Goal: Information Seeking & Learning: Learn about a topic

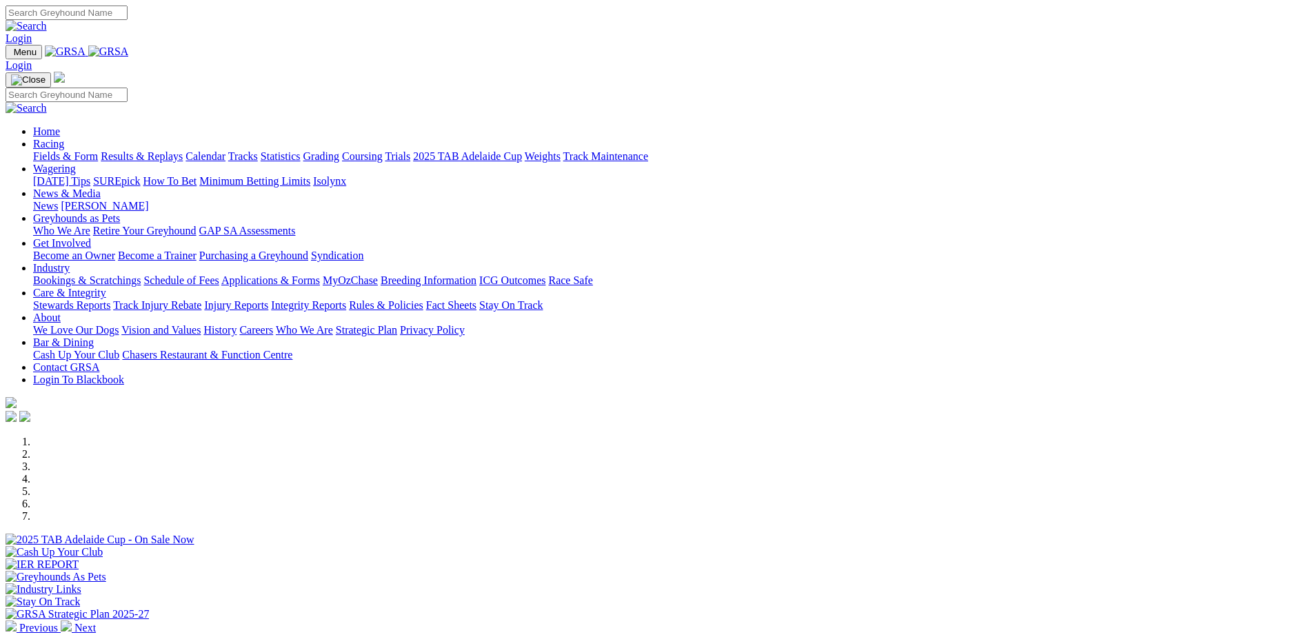
scroll to position [345, 0]
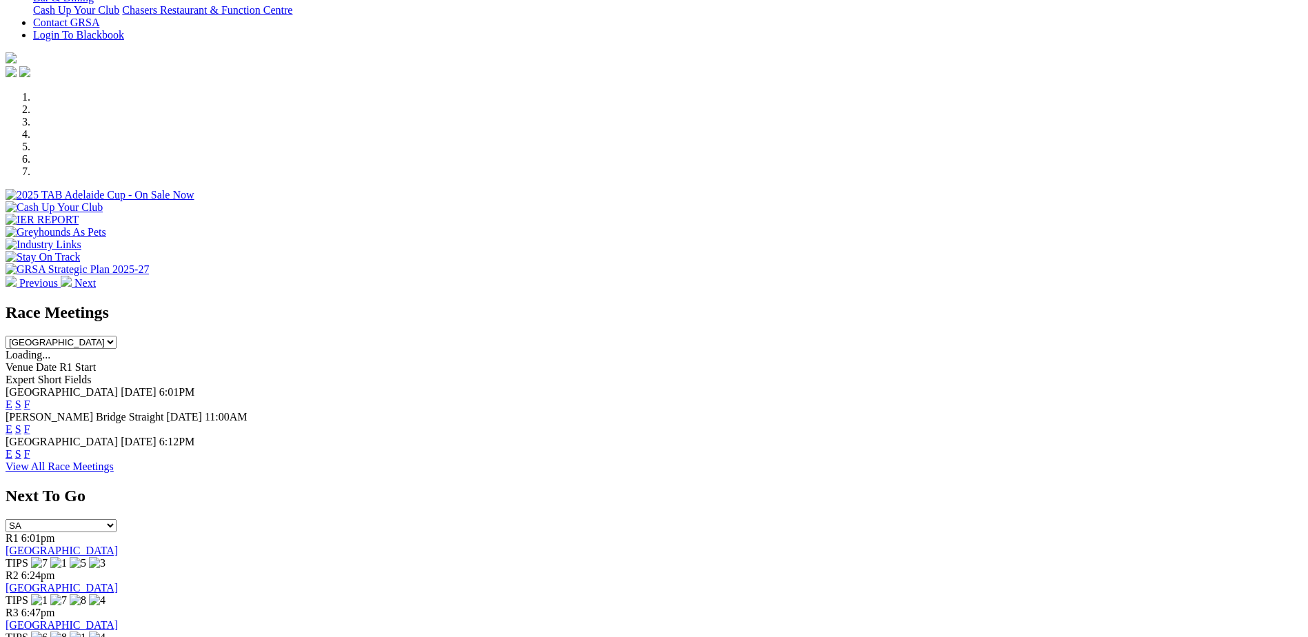
click at [30, 448] on span "F" at bounding box center [27, 454] width 6 height 12
click at [30, 448] on link "F" at bounding box center [27, 454] width 6 height 12
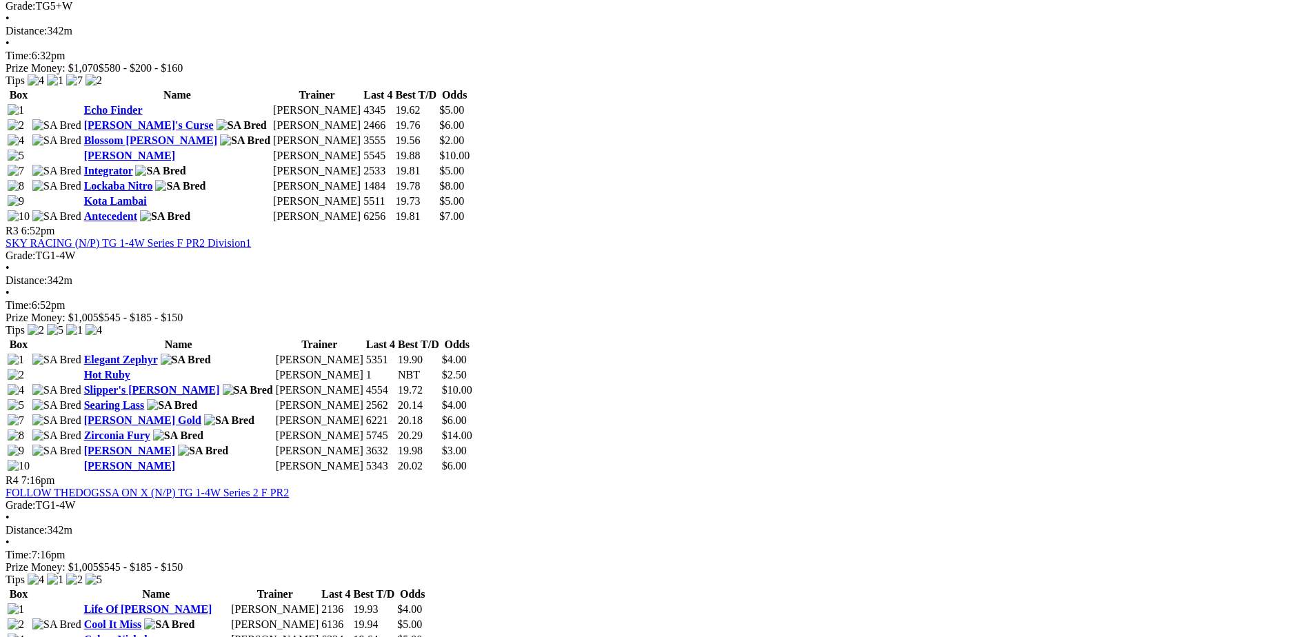
scroll to position [828, 0]
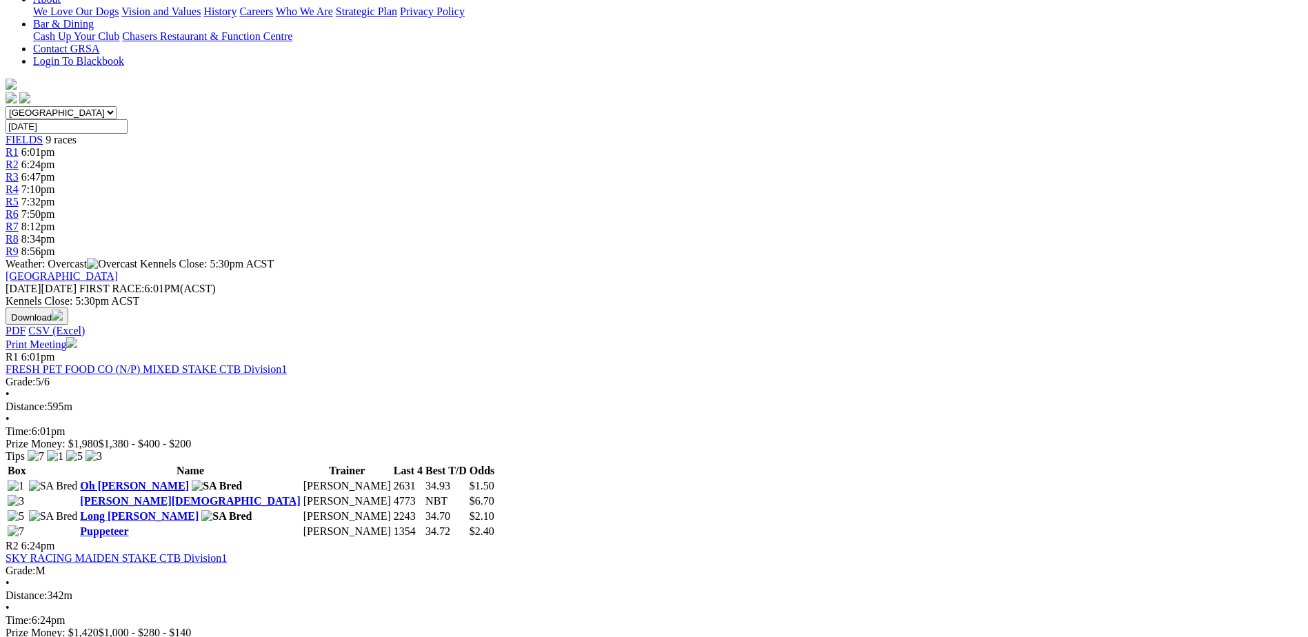
scroll to position [345, 0]
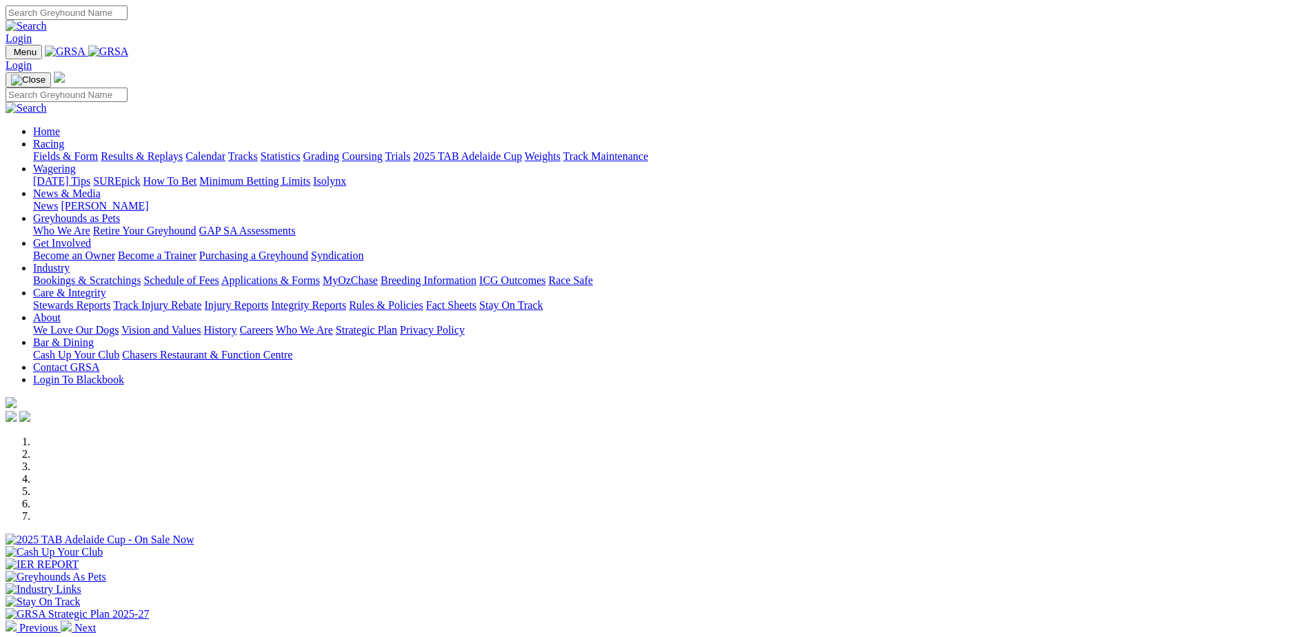
scroll to position [345, 0]
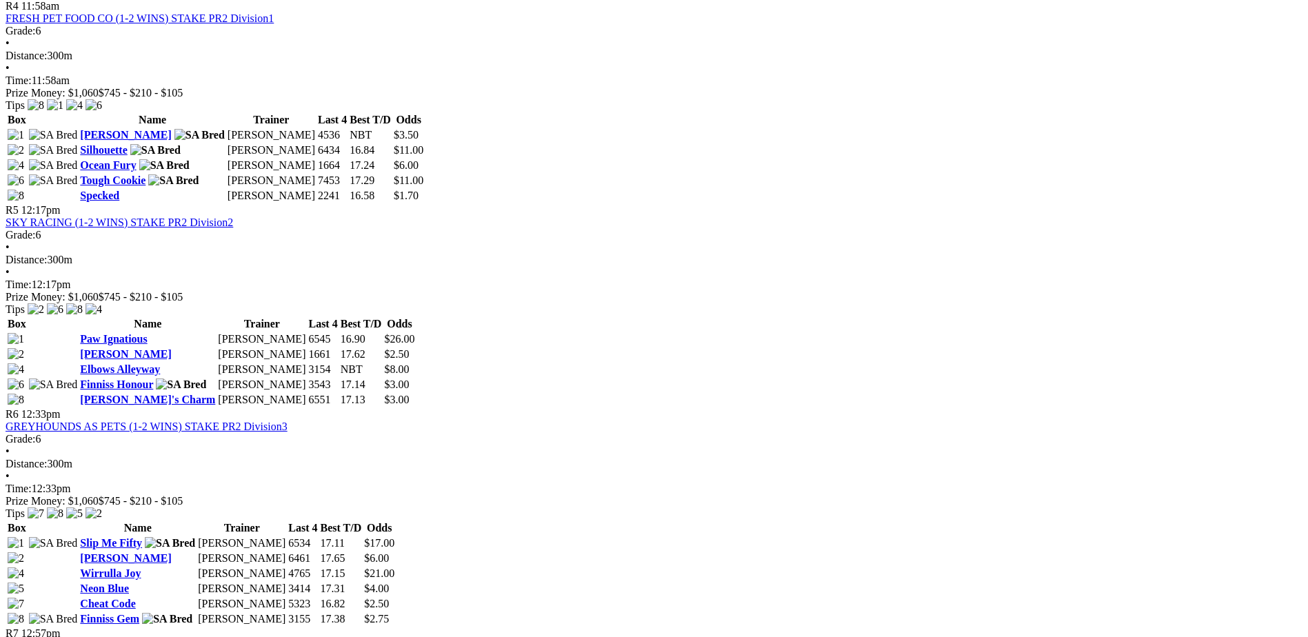
scroll to position [1448, 0]
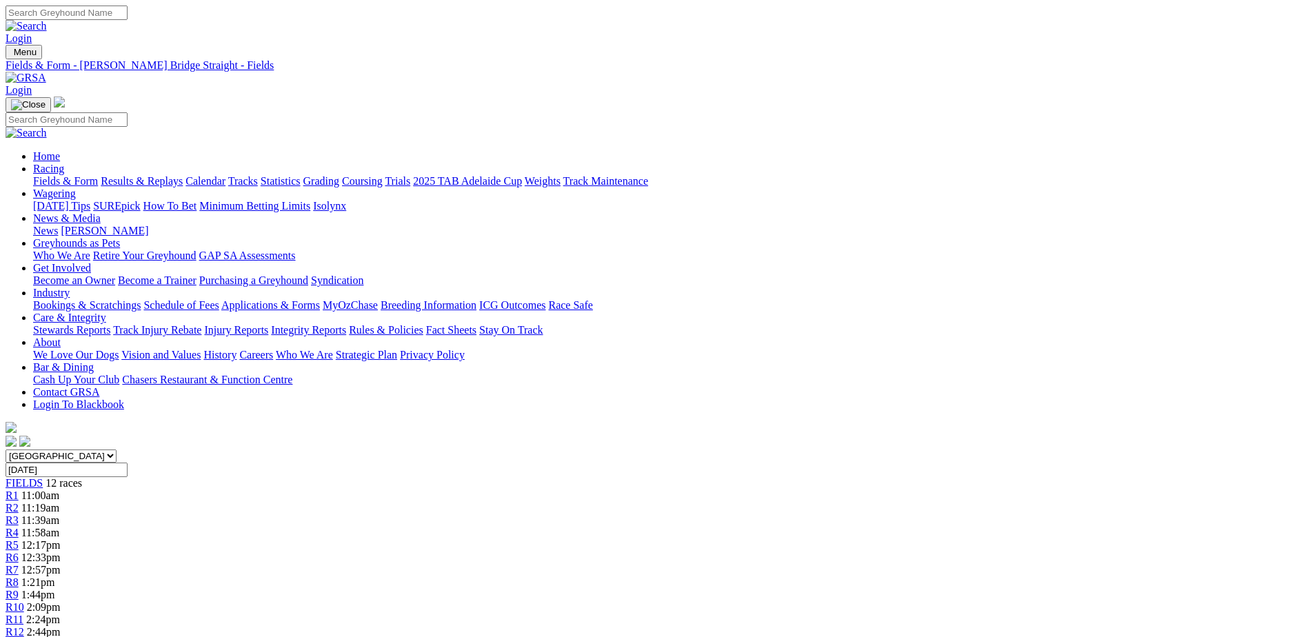
click at [98, 175] on link "Fields & Form" at bounding box center [65, 181] width 65 height 12
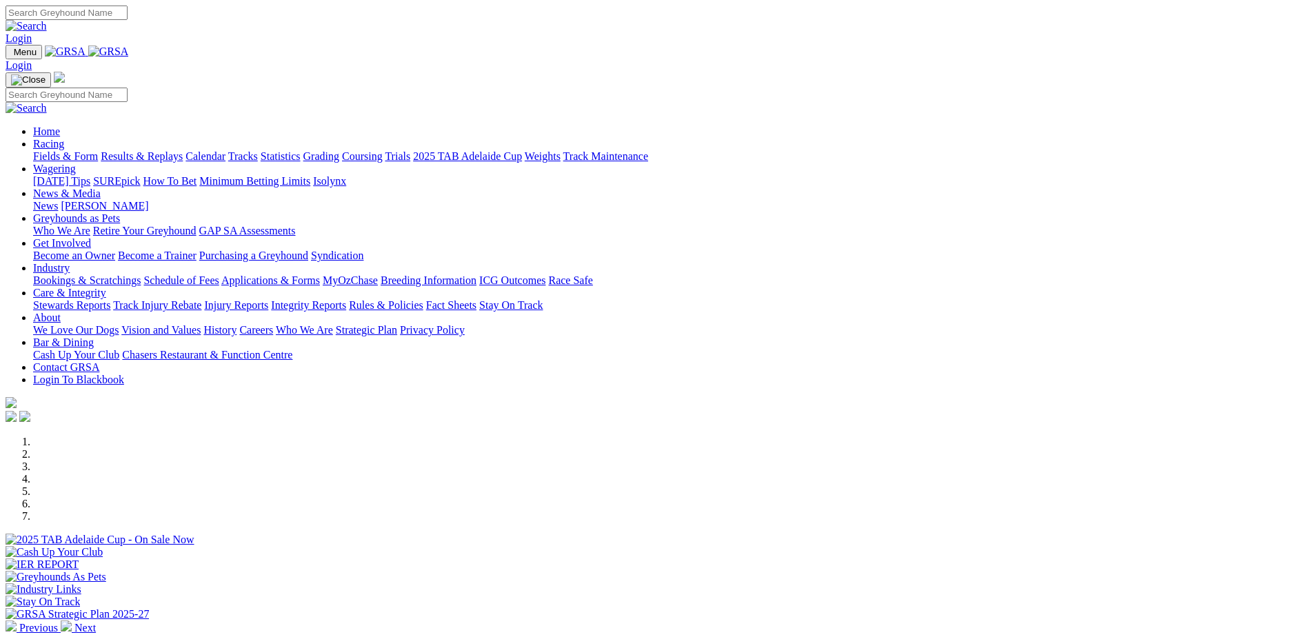
scroll to position [345, 0]
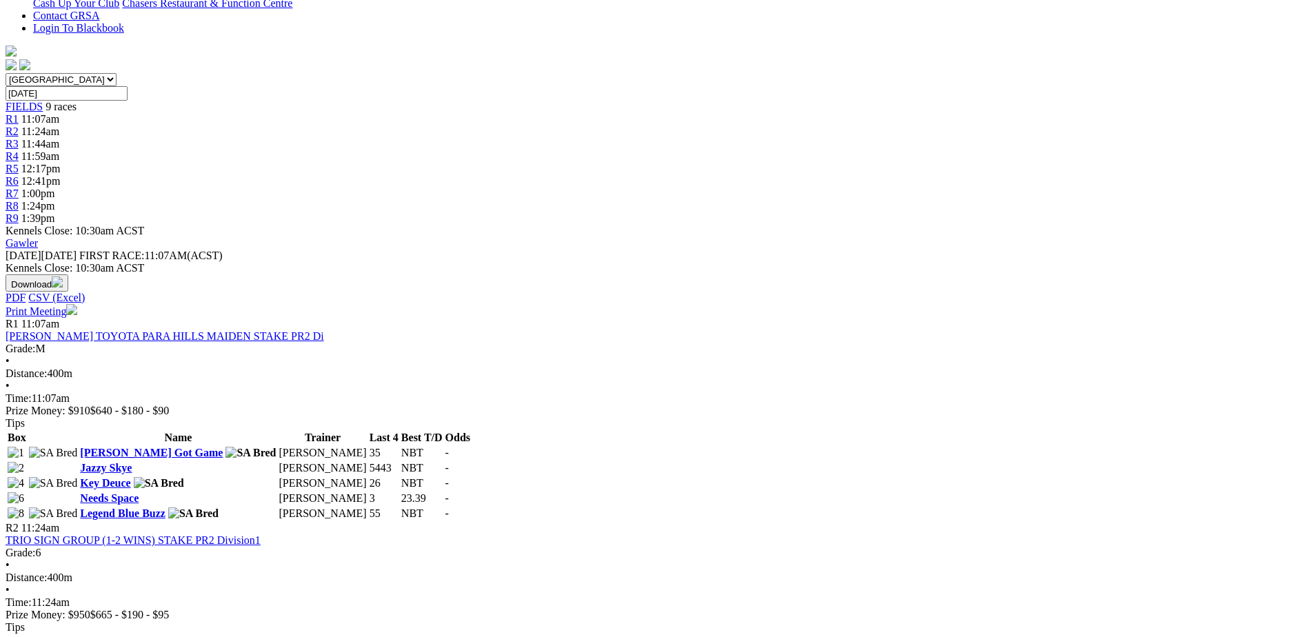
scroll to position [375, 0]
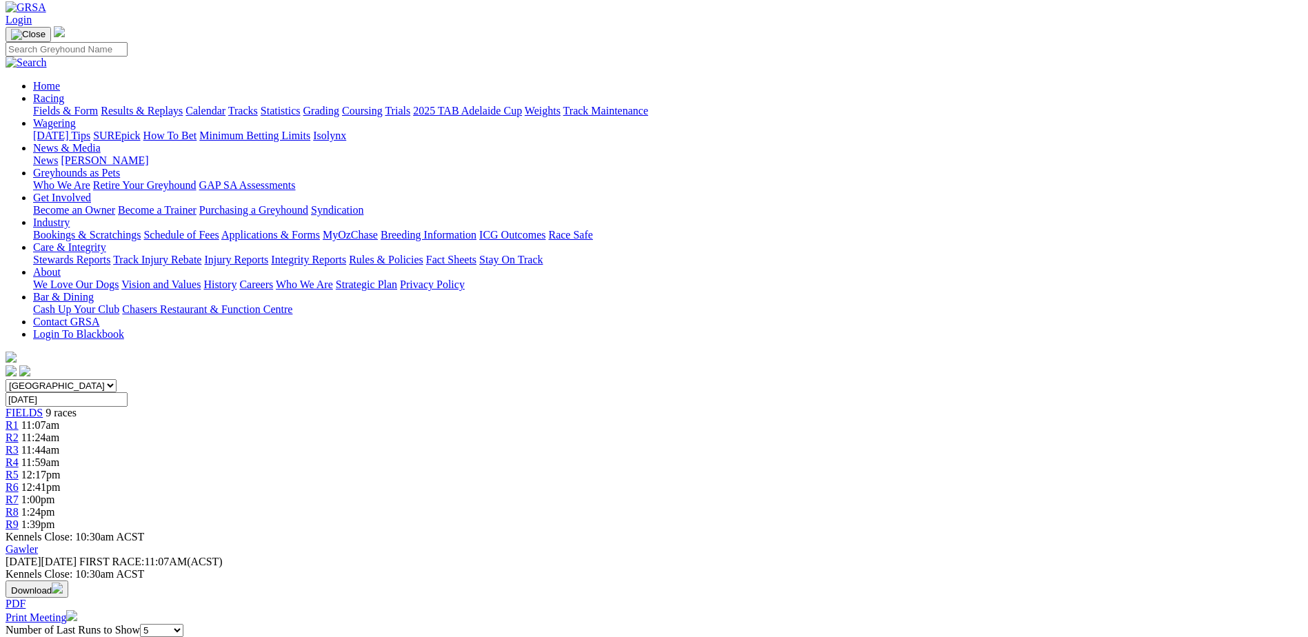
scroll to position [69, 0]
click at [19, 458] on span "R4" at bounding box center [12, 464] width 13 height 12
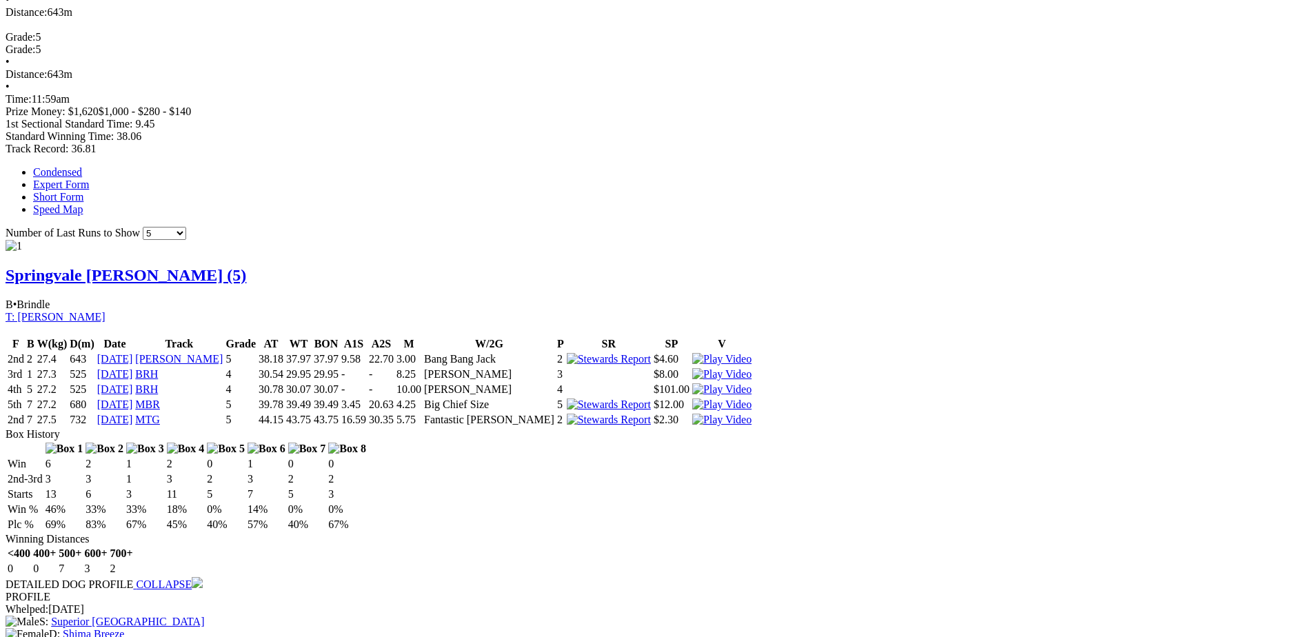
scroll to position [759, 0]
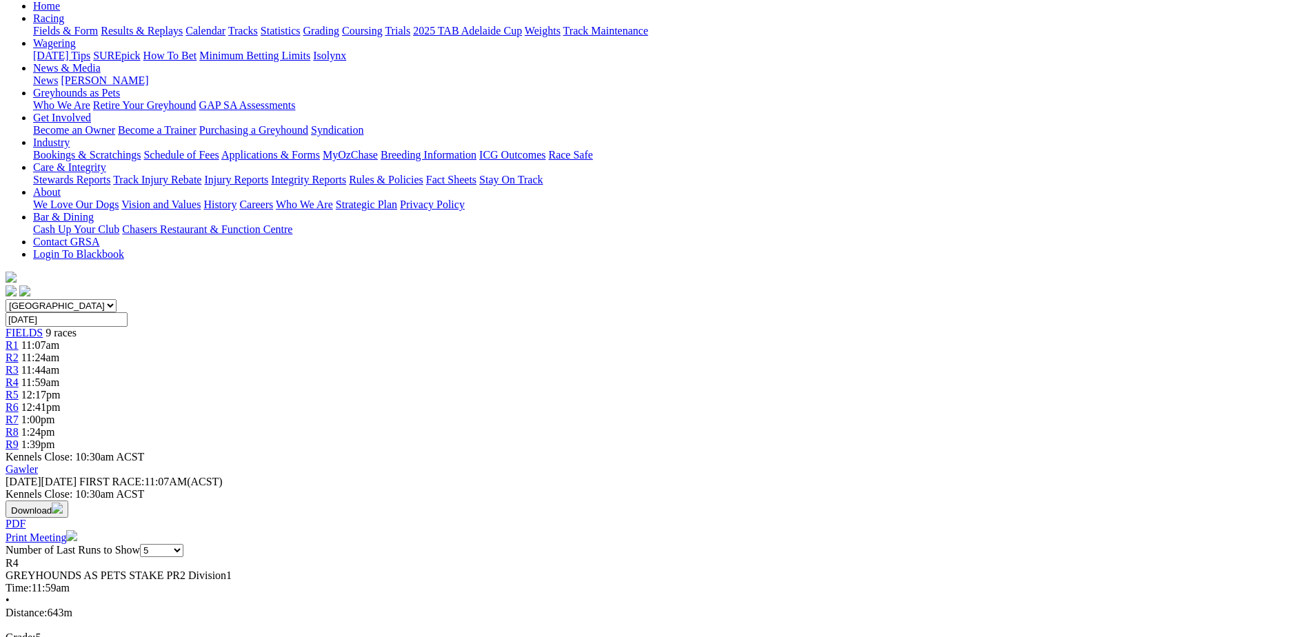
scroll to position [207, 0]
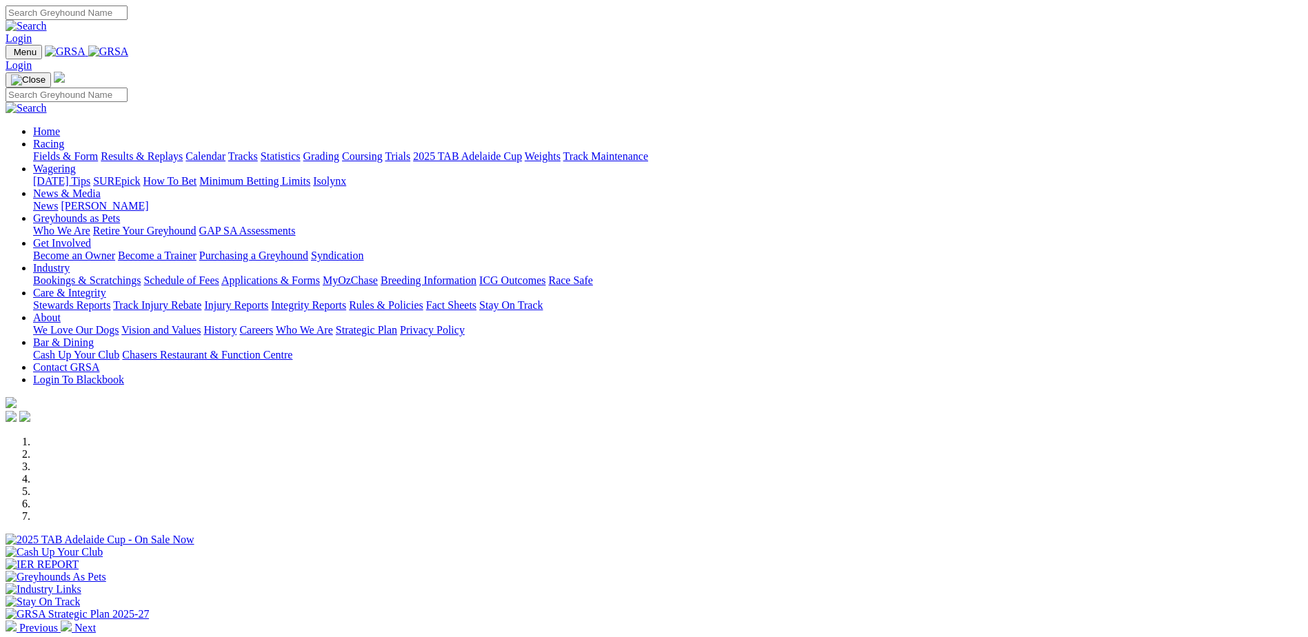
scroll to position [345, 0]
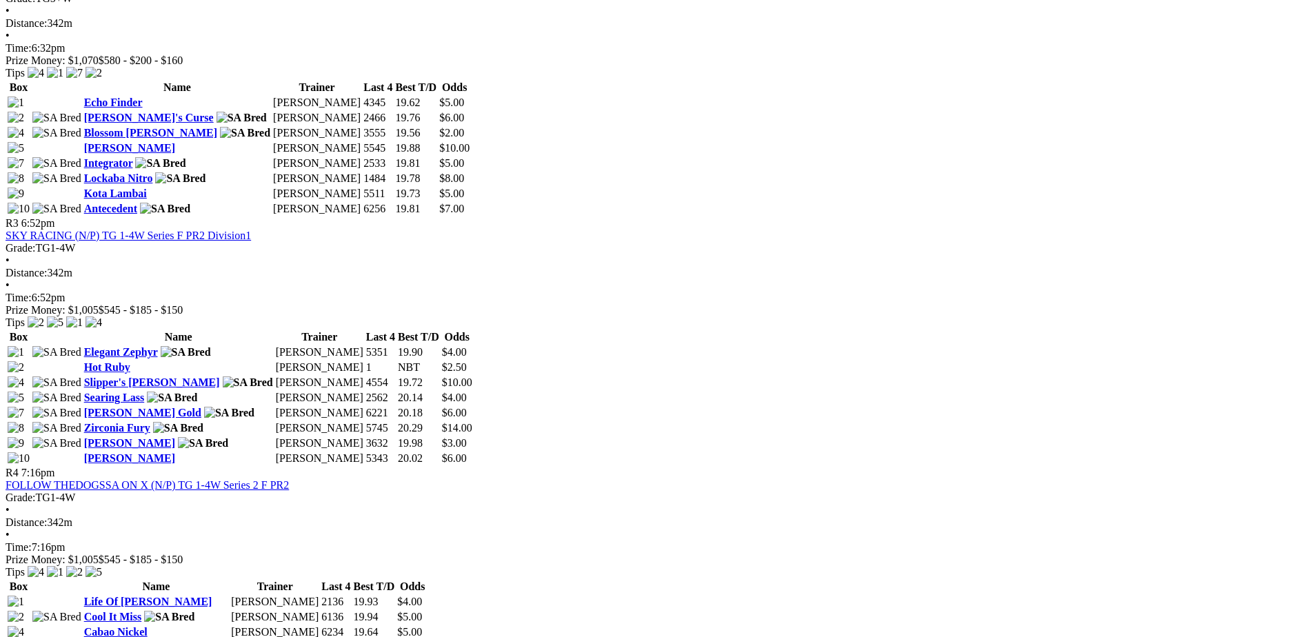
scroll to position [828, 0]
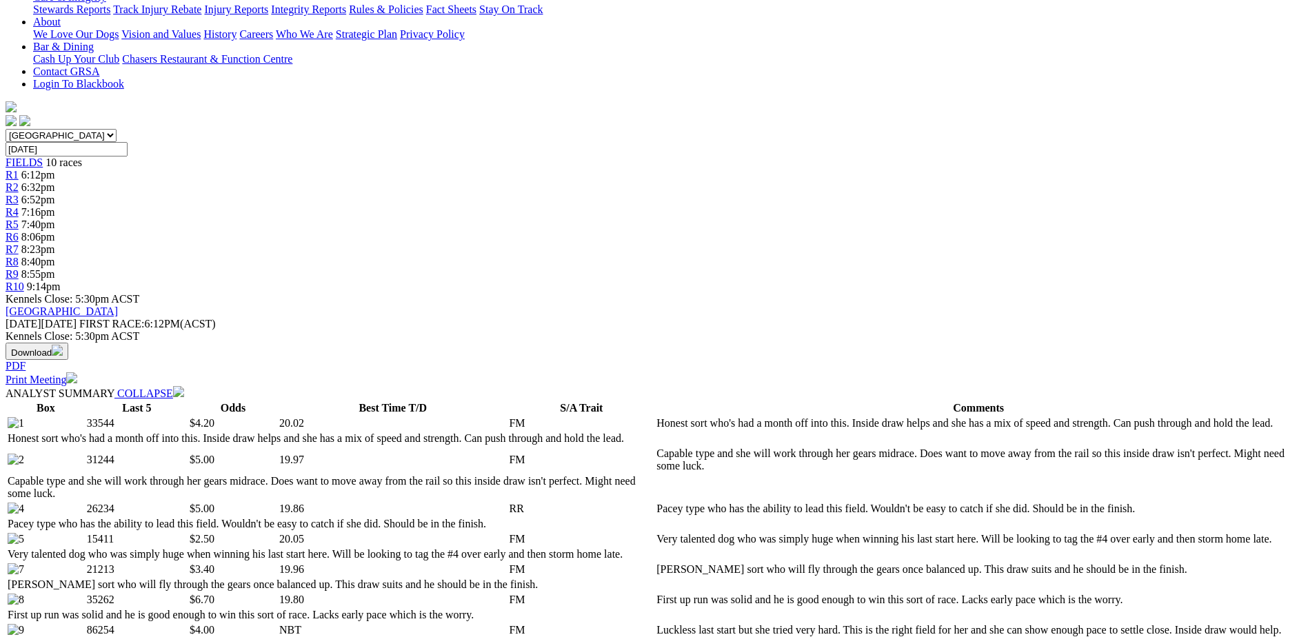
scroll to position [138, 0]
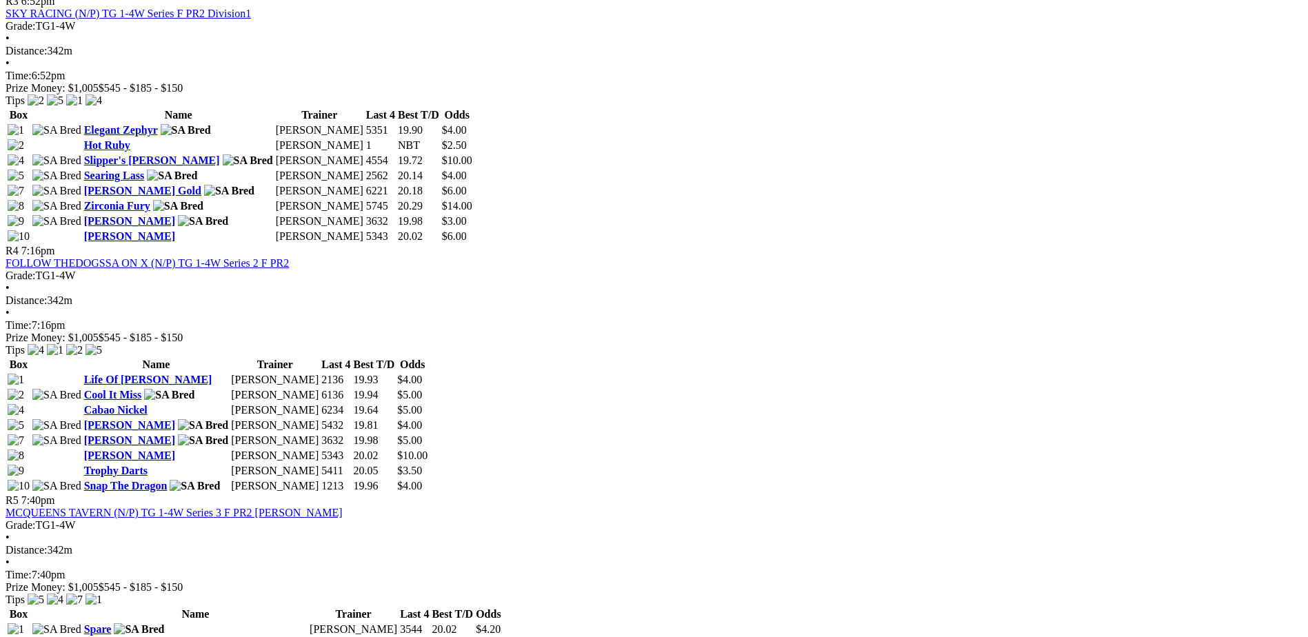
scroll to position [1173, 0]
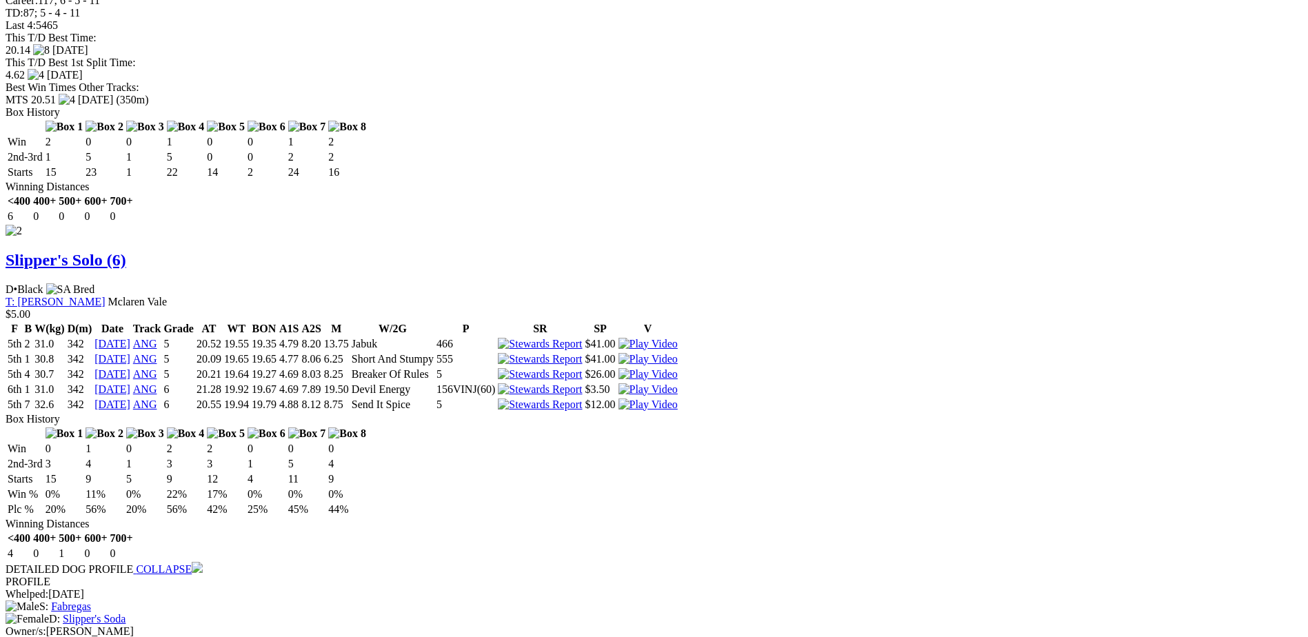
scroll to position [1862, 0]
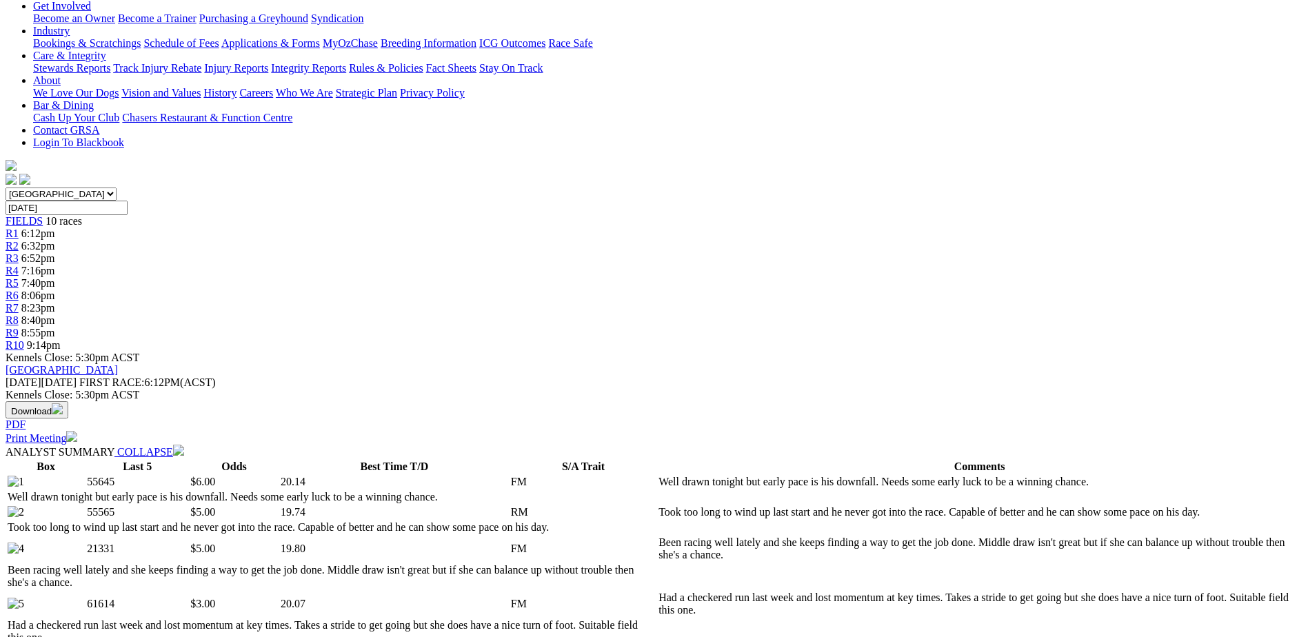
scroll to position [69, 0]
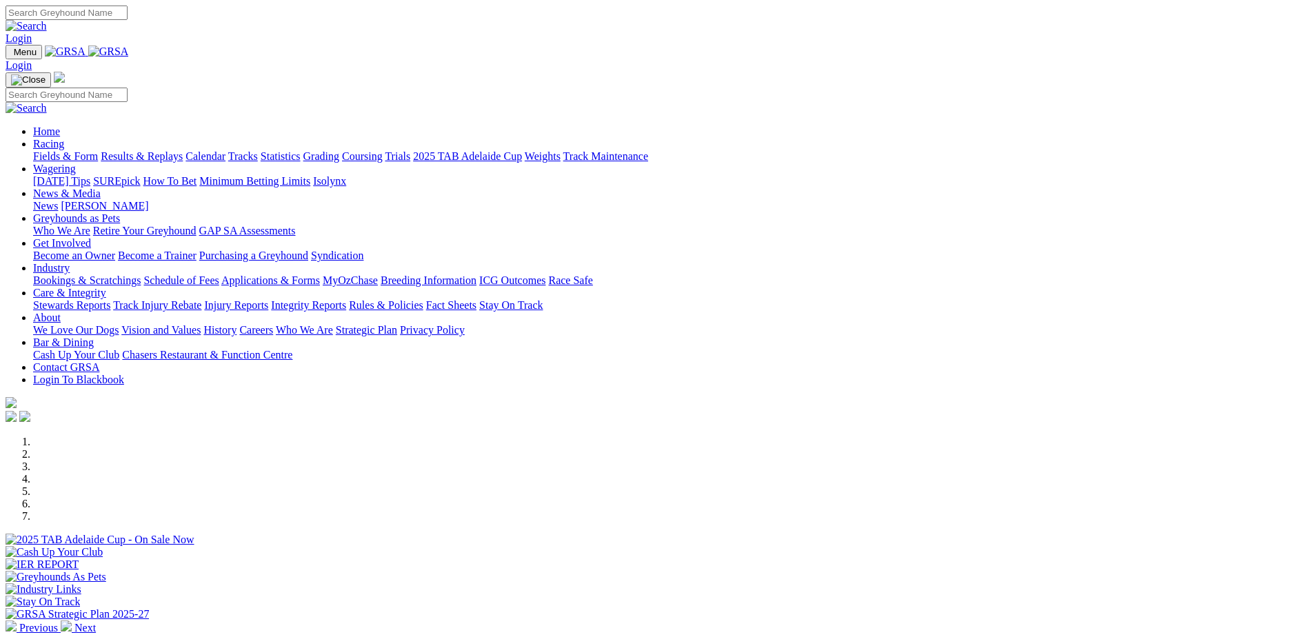
scroll to position [414, 0]
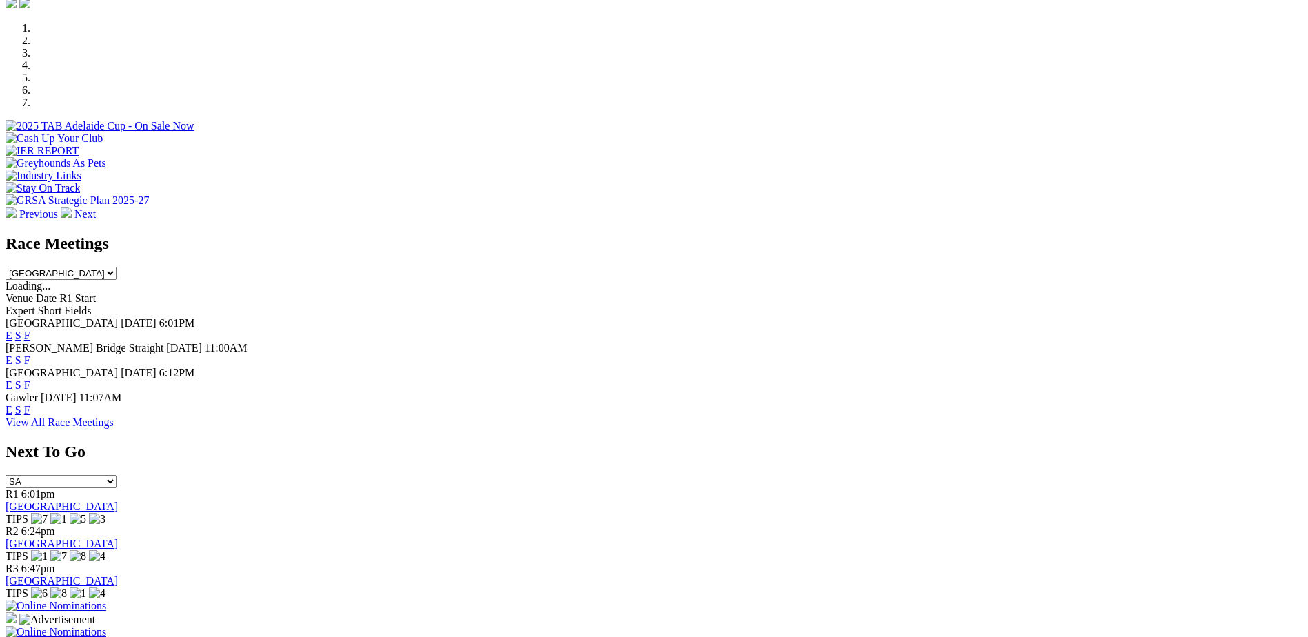
click at [30, 404] on link "F" at bounding box center [27, 410] width 6 height 12
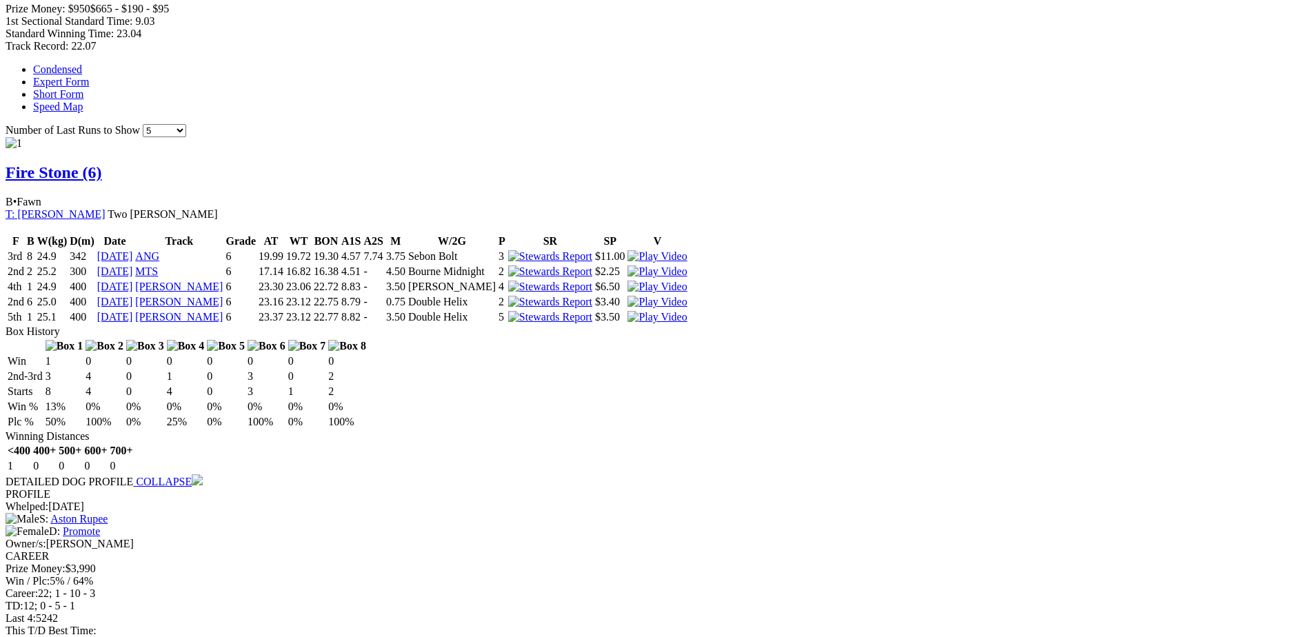
scroll to position [897, 0]
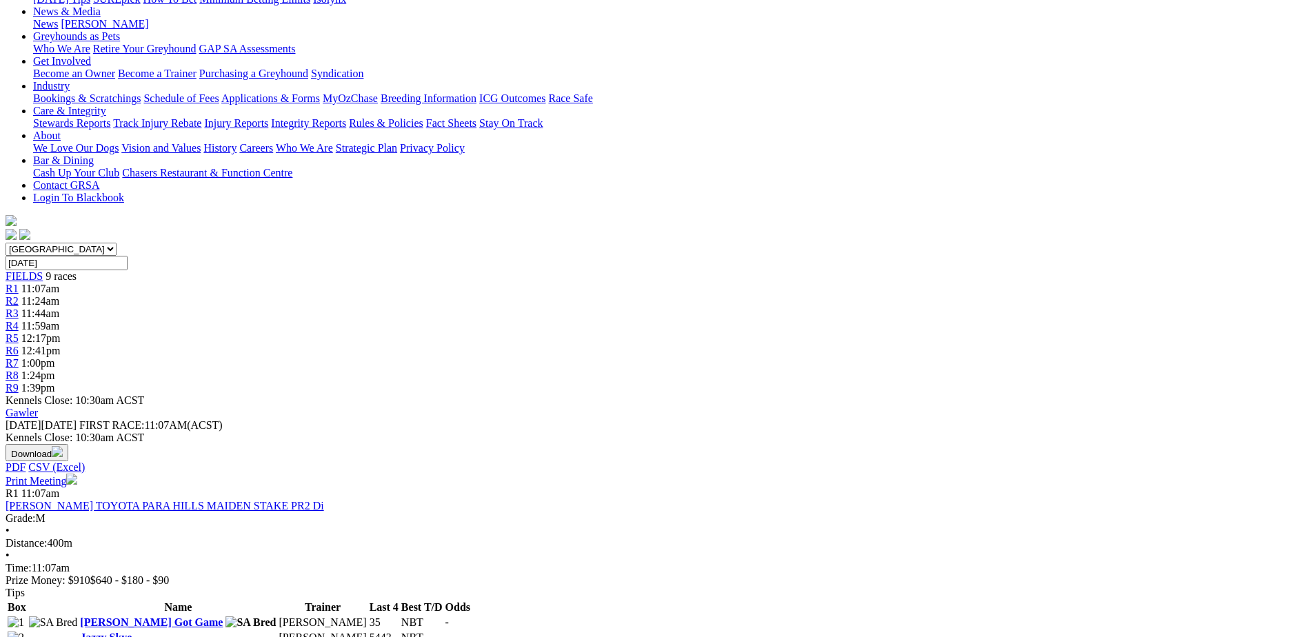
scroll to position [276, 0]
